Goal: Task Accomplishment & Management: Complete application form

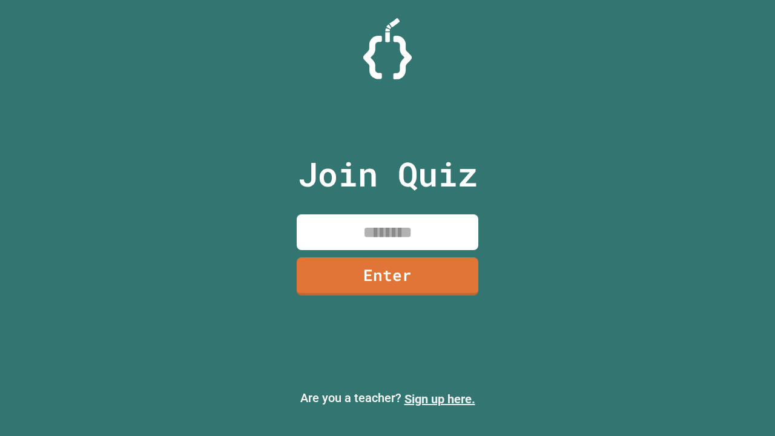
click at [440, 399] on link "Sign up here." at bounding box center [440, 399] width 71 height 15
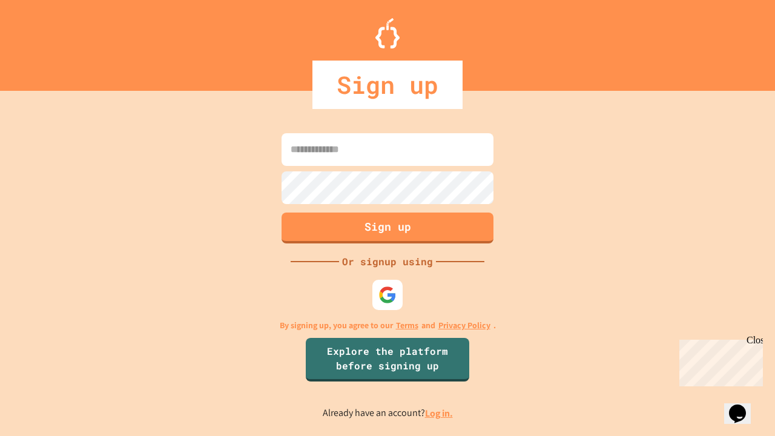
click at [440, 413] on link "Log in." at bounding box center [439, 413] width 28 height 13
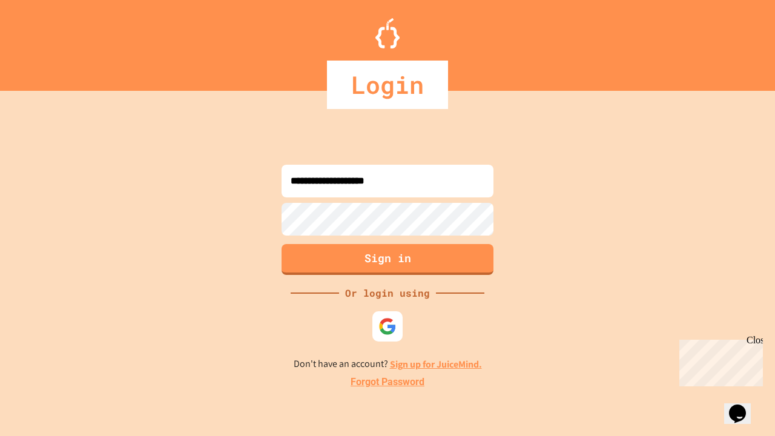
type input "**********"
